Goal: Answer question/provide support

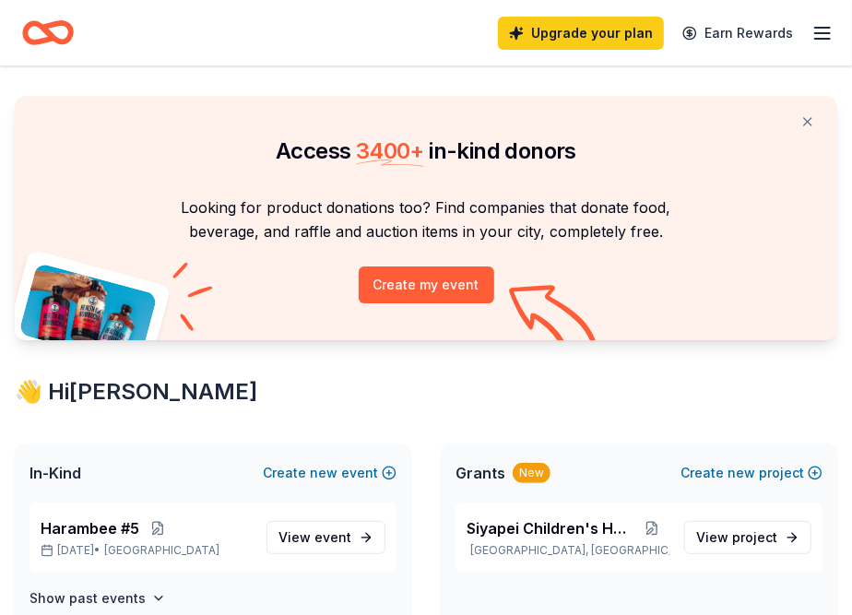
scroll to position [91, 0]
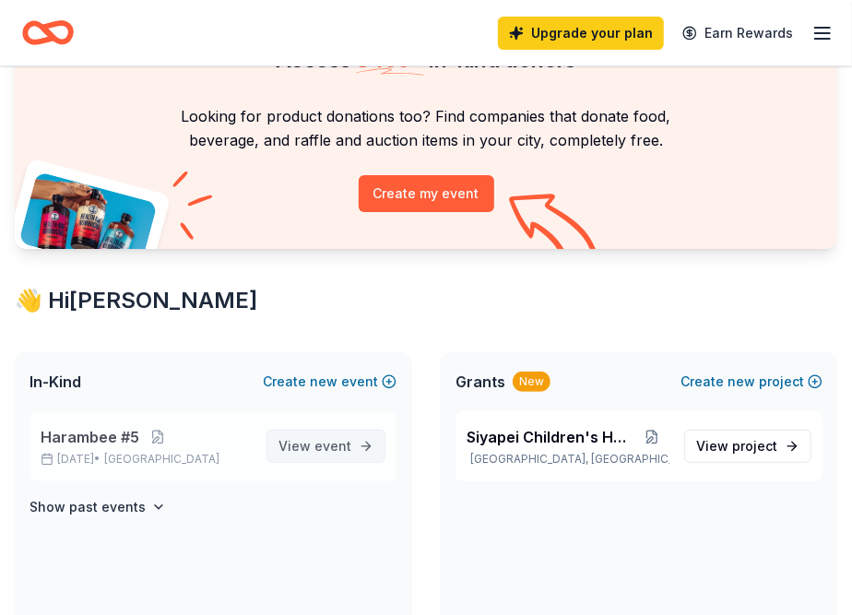
click at [310, 440] on span "View event" at bounding box center [315, 446] width 73 height 22
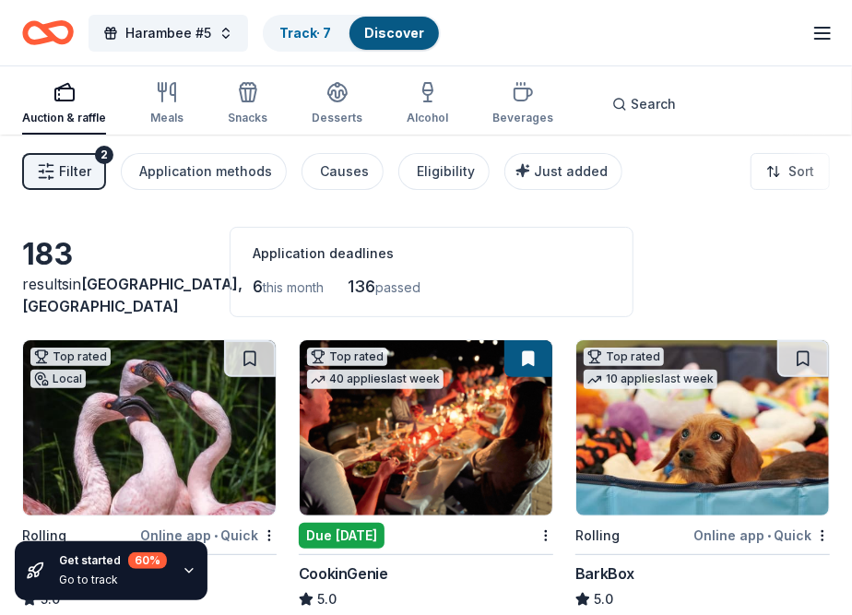
click at [182, 572] on icon "button" at bounding box center [189, 571] width 15 height 15
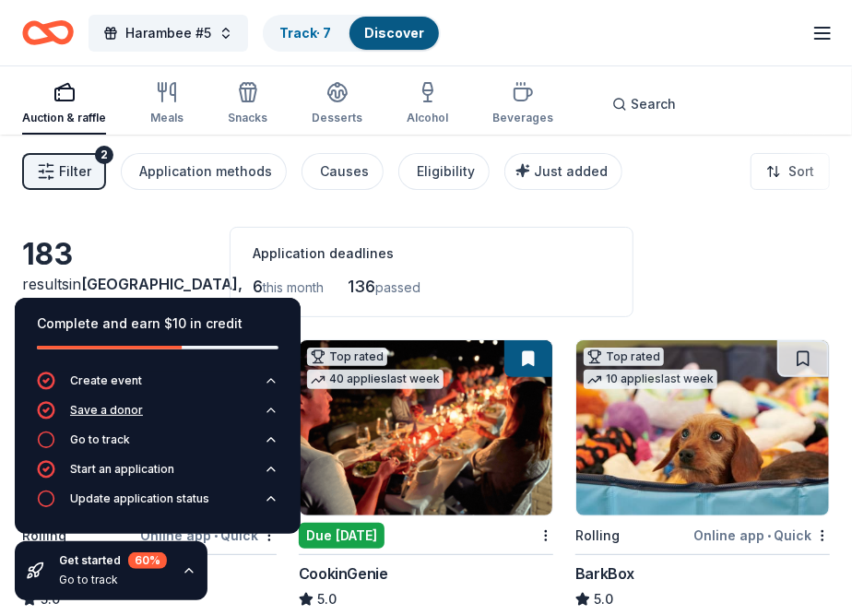
click at [125, 409] on div "Save a donor" at bounding box center [106, 410] width 73 height 15
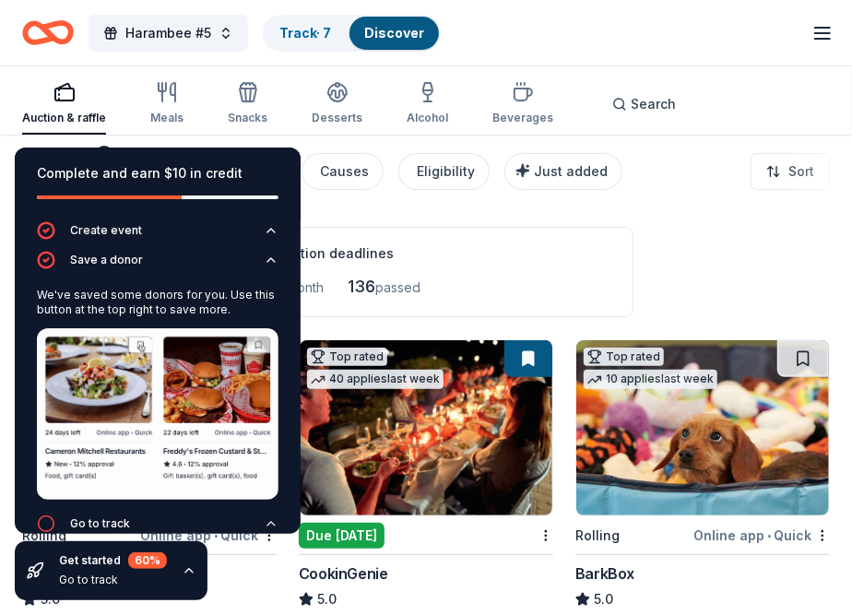
click at [98, 582] on div "Go to track" at bounding box center [113, 580] width 108 height 15
click at [182, 564] on icon "button" at bounding box center [189, 571] width 15 height 15
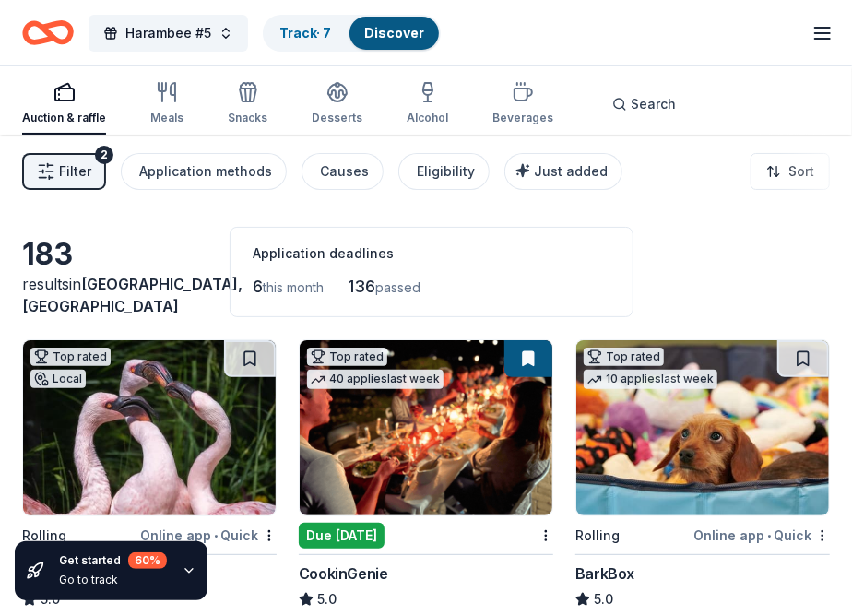
click at [182, 564] on icon "button" at bounding box center [189, 571] width 15 height 15
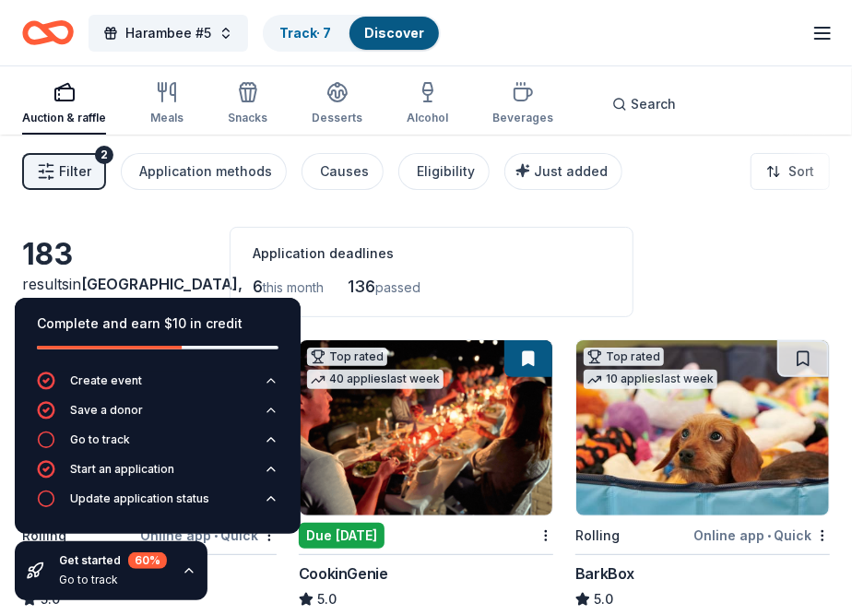
click at [524, 251] on div "Application deadlines" at bounding box center [432, 254] width 358 height 22
click at [507, 251] on div "Application deadlines" at bounding box center [432, 254] width 358 height 22
click at [241, 566] on div "Complete and earn $10 in credit Create event Save a donor Go to track Start an …" at bounding box center [158, 449] width 316 height 332
click at [395, 456] on img at bounding box center [426, 427] width 253 height 175
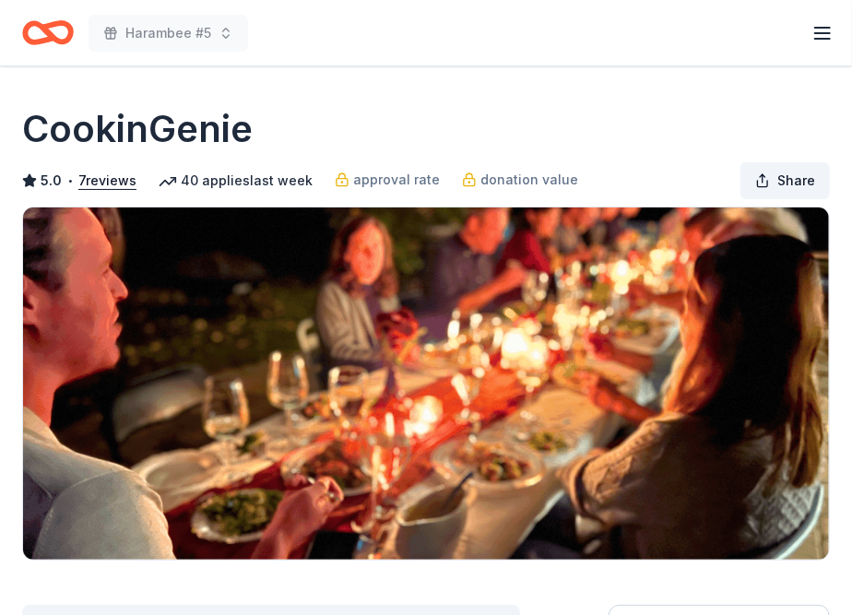
click at [802, 177] on span "Share" at bounding box center [797, 181] width 38 height 22
click at [820, 34] on icon "button" at bounding box center [823, 33] width 22 height 22
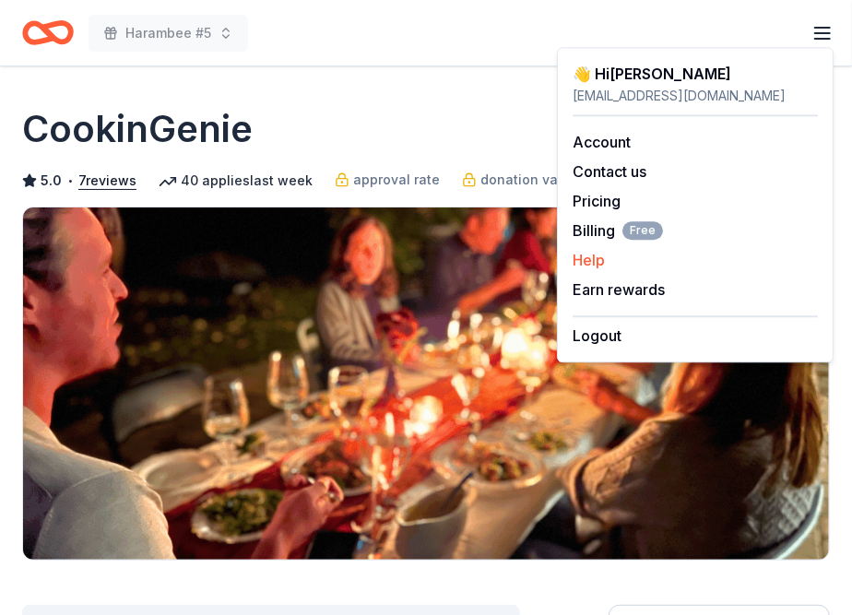
click at [587, 259] on button "Help" at bounding box center [589, 260] width 32 height 22
